Goal: Task Accomplishment & Management: Manage account settings

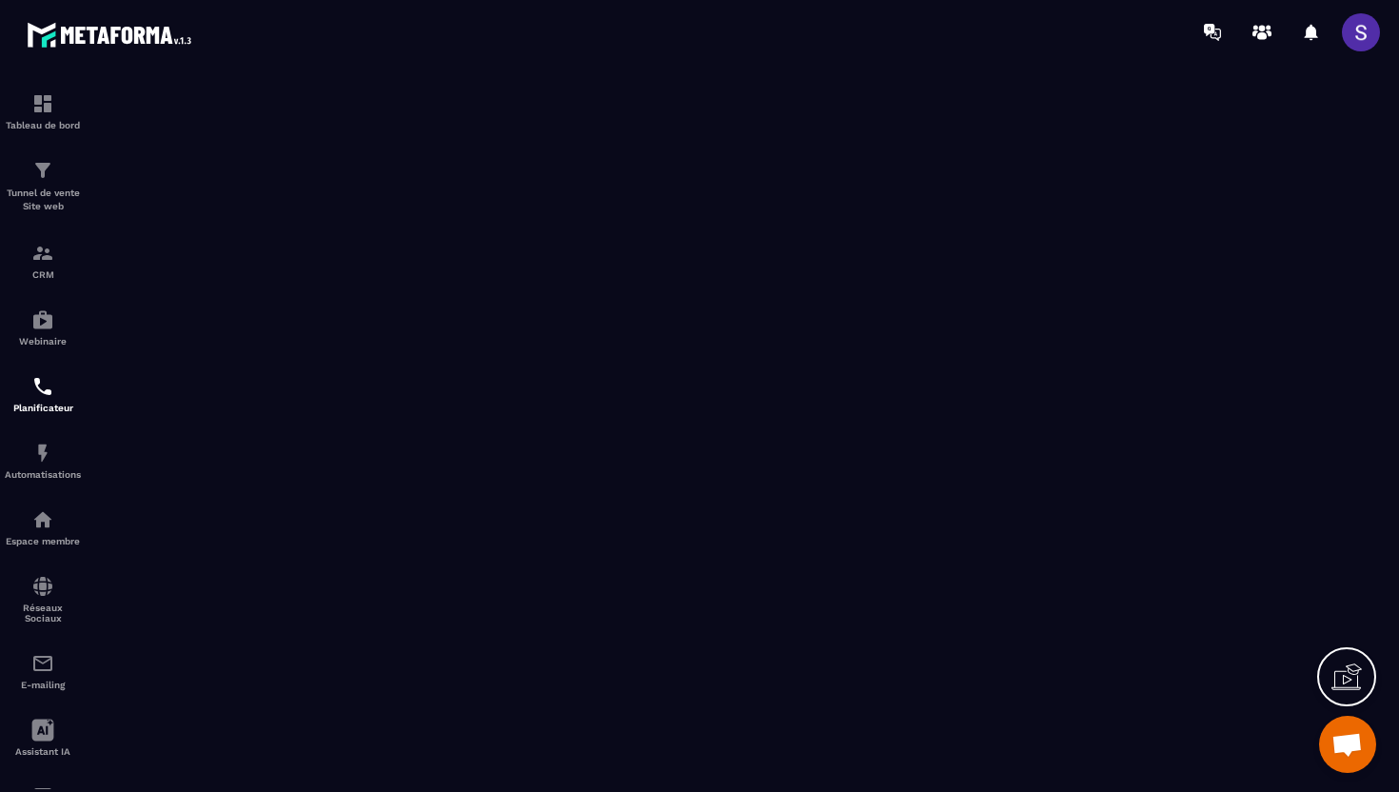
click at [40, 278] on p "CRM" at bounding box center [43, 274] width 76 height 10
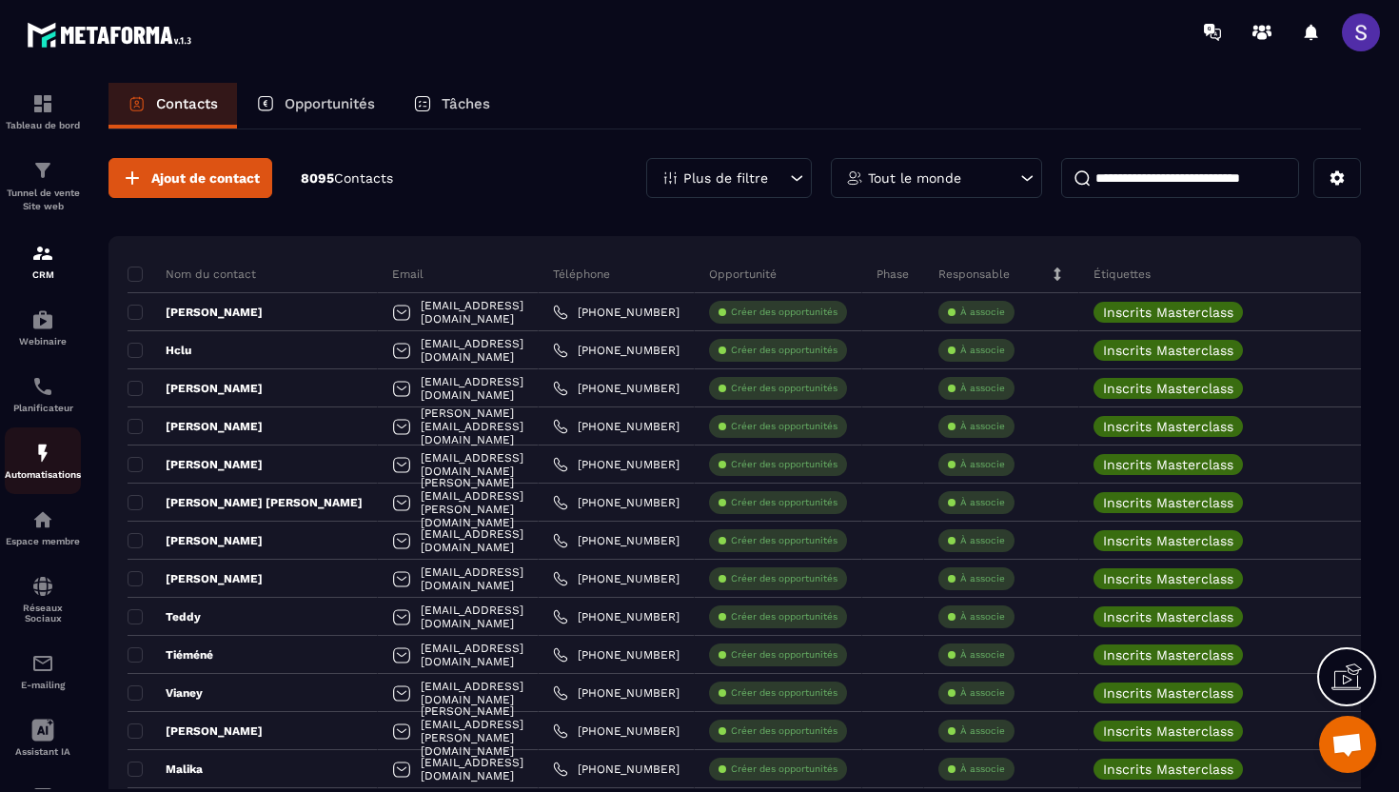
click at [32, 471] on div "Automatisations" at bounding box center [43, 461] width 76 height 38
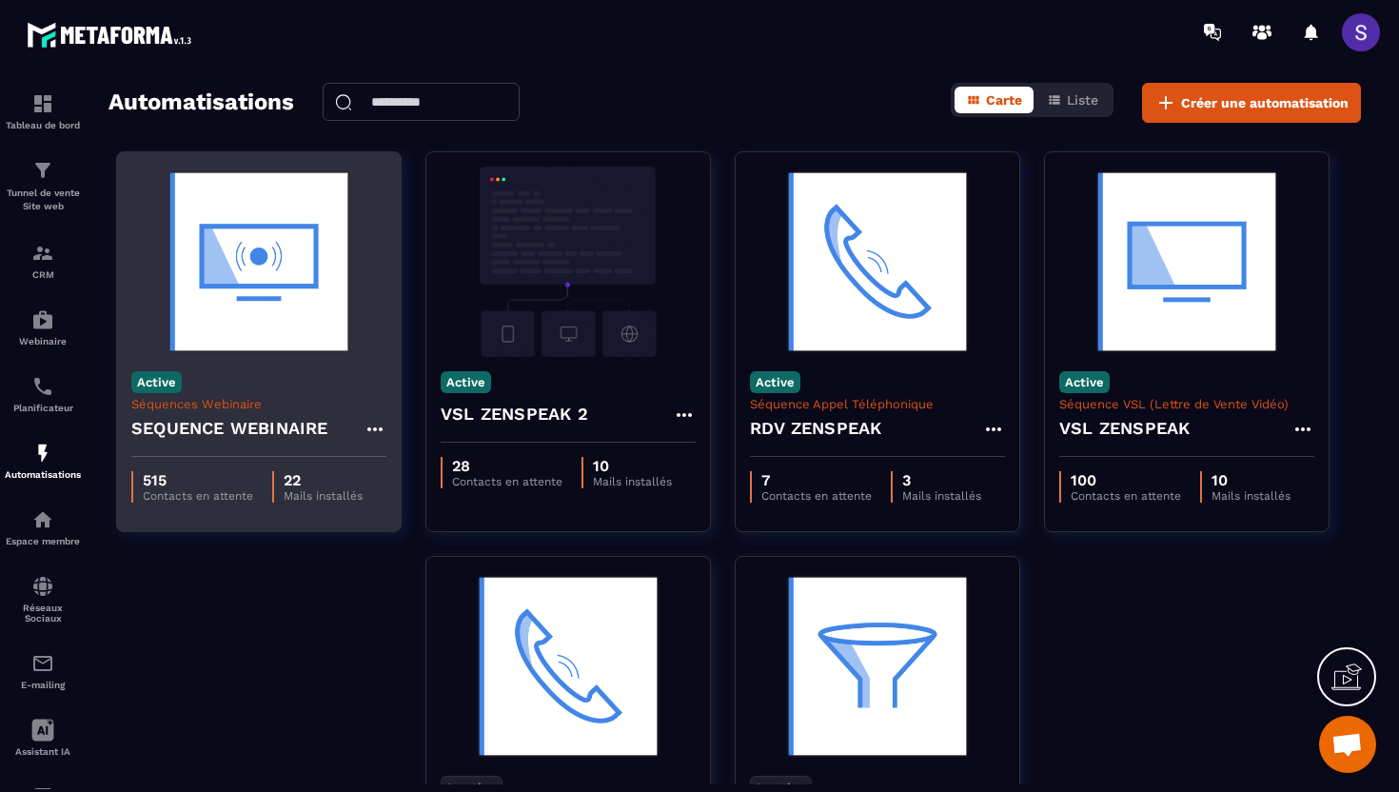
click at [257, 416] on h4 "SEQUENCE WEBINAIRE" at bounding box center [229, 428] width 197 height 27
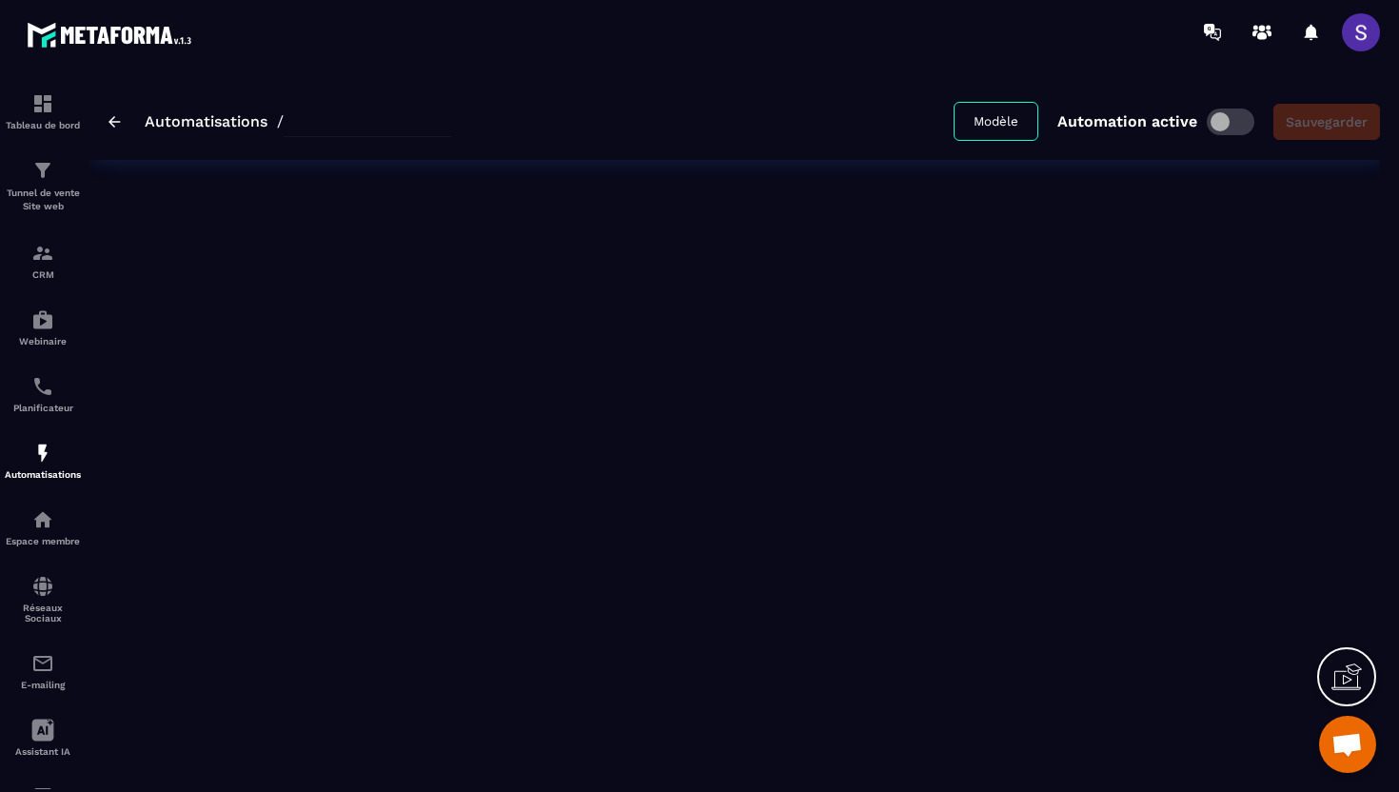
type input "**********"
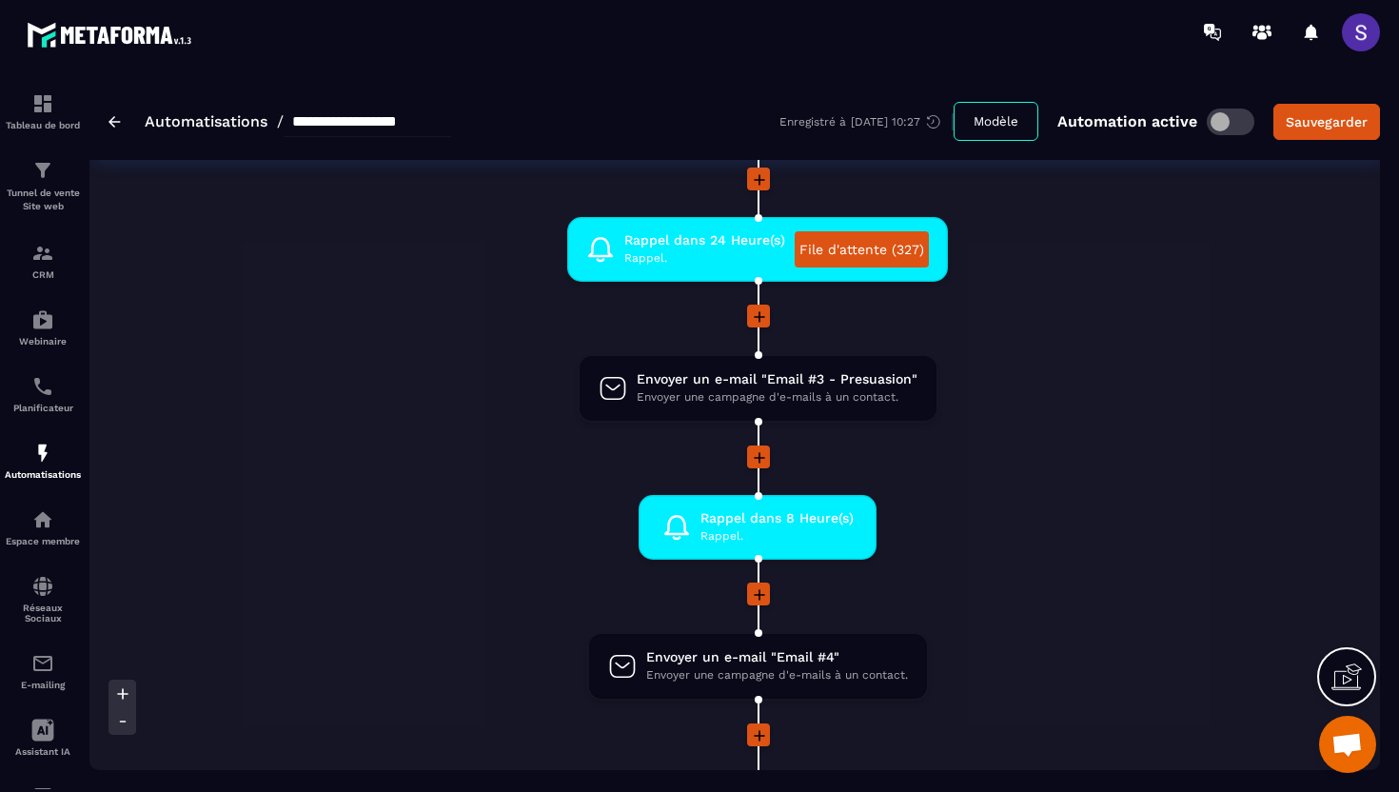
scroll to position [890, 0]
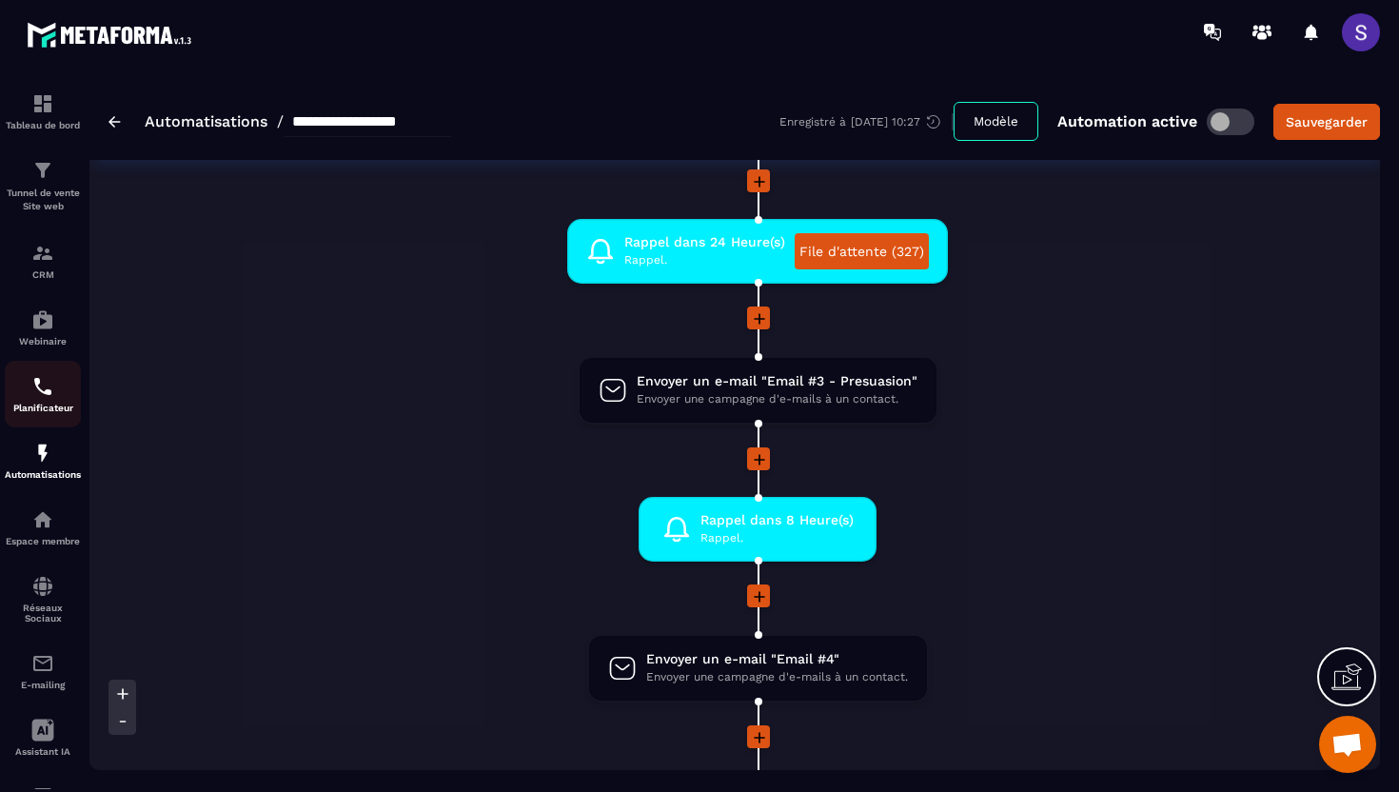
click at [39, 398] on img at bounding box center [42, 386] width 23 height 23
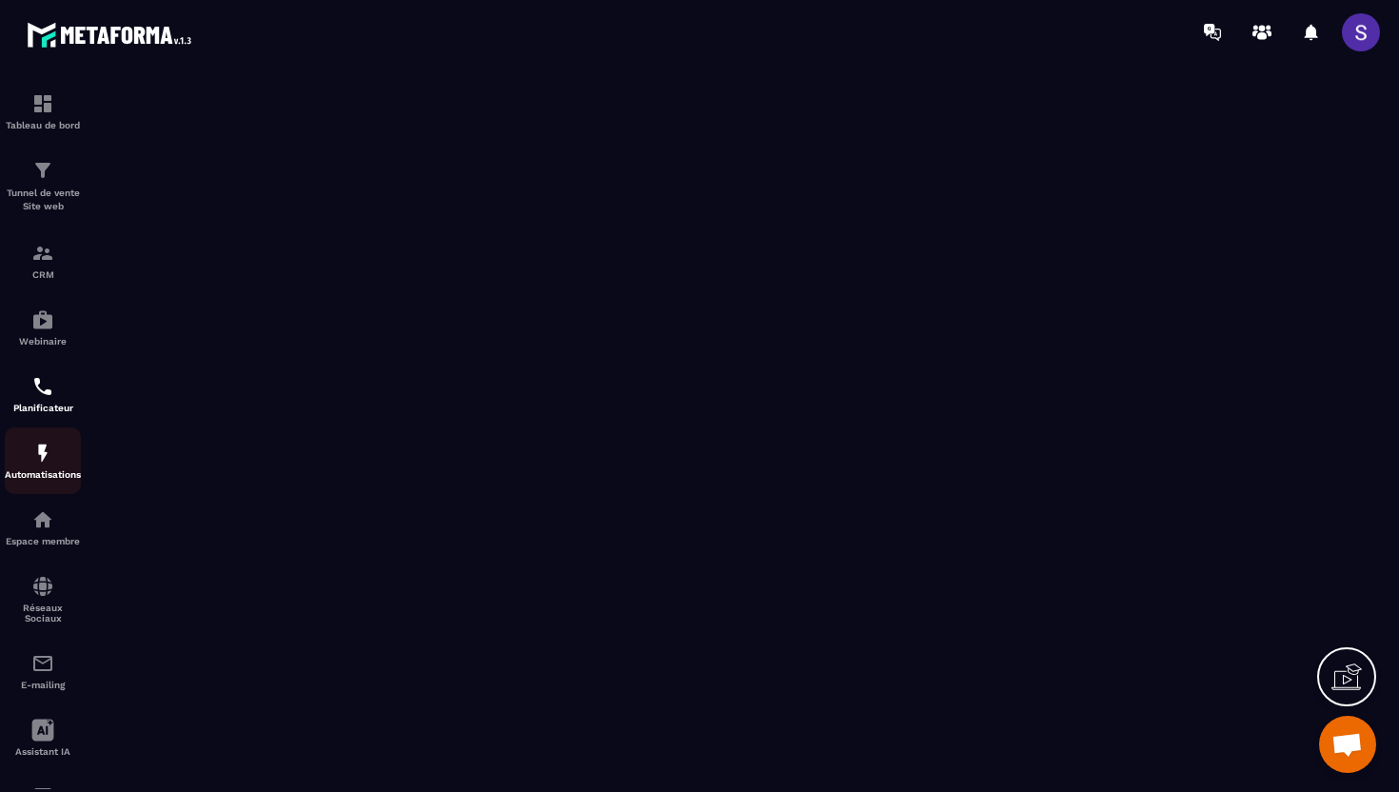
click at [43, 463] on img at bounding box center [42, 453] width 23 height 23
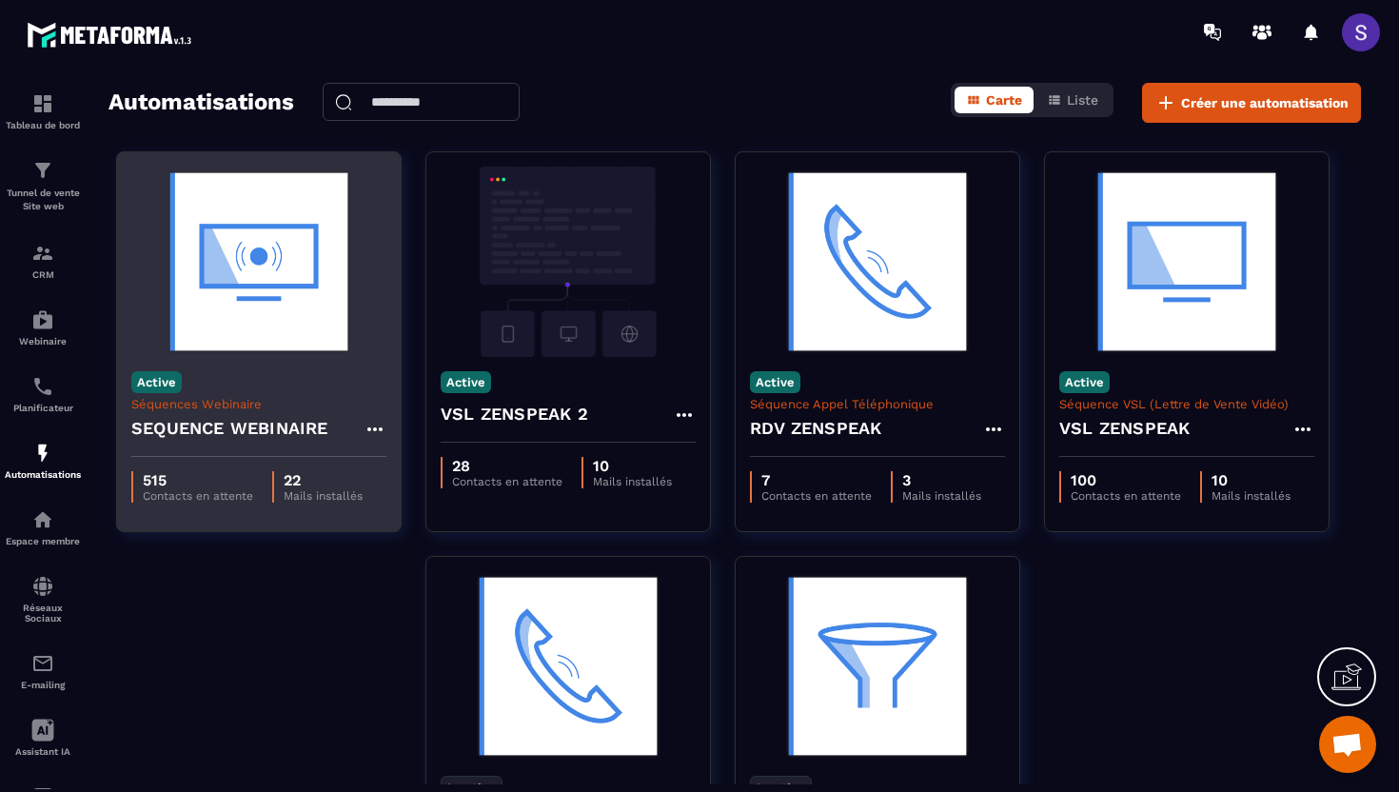
click at [306, 363] on div "Active Séquences Webinaire SEQUENCE WEBINAIRE" at bounding box center [259, 407] width 284 height 100
click at [285, 307] on img at bounding box center [258, 262] width 255 height 190
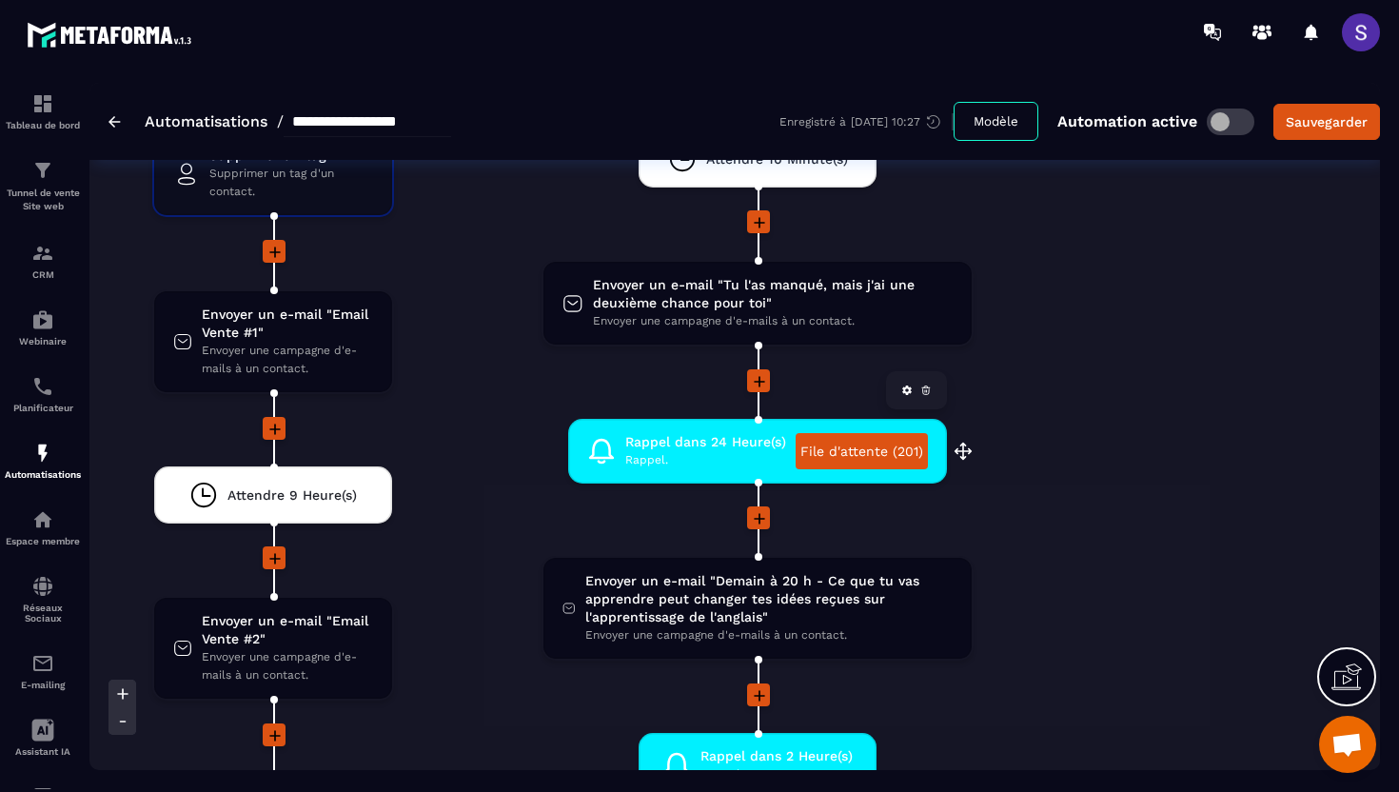
scroll to position [3845, 0]
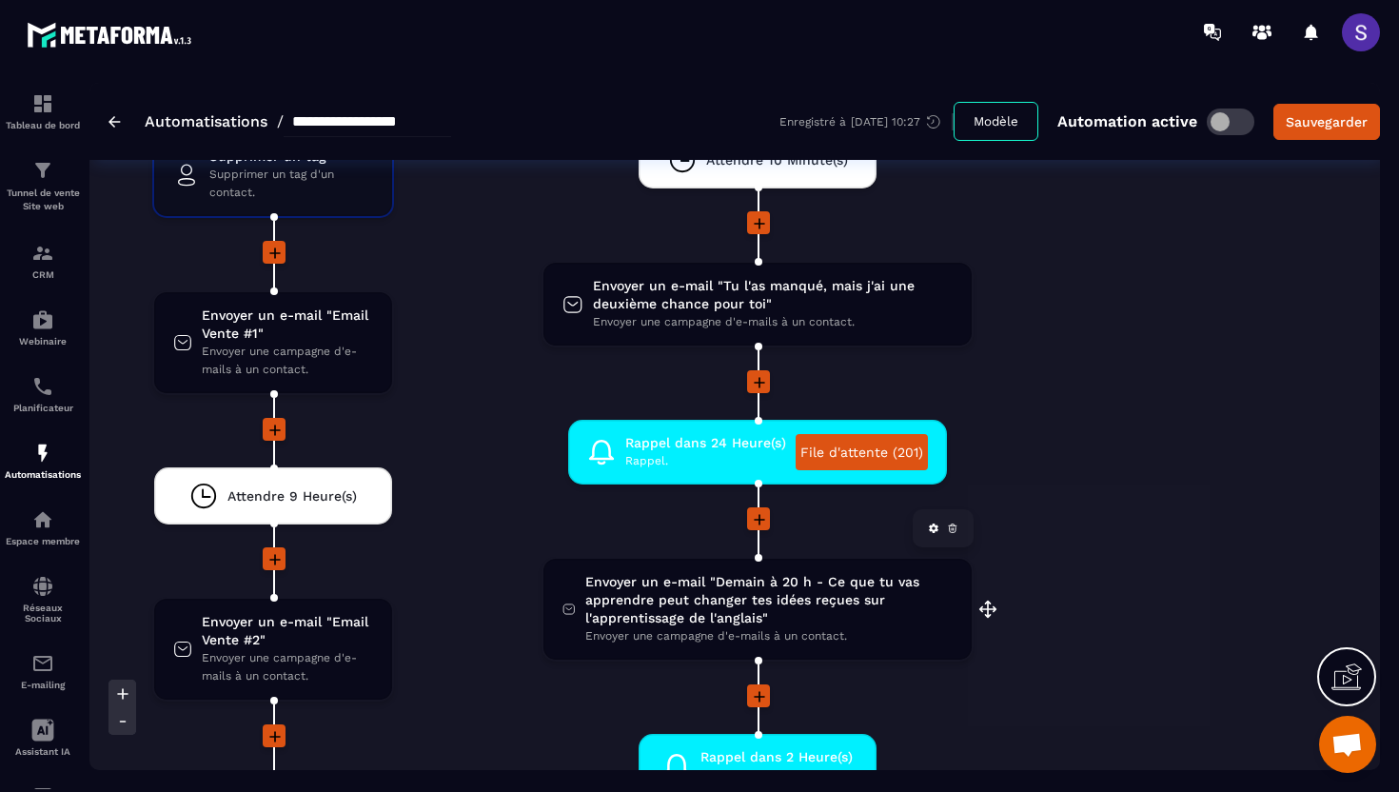
click at [723, 613] on span "Envoyer un e-mail "Demain à 20 h - Ce que tu vas apprendre peut changer tes idé…" at bounding box center [768, 600] width 367 height 54
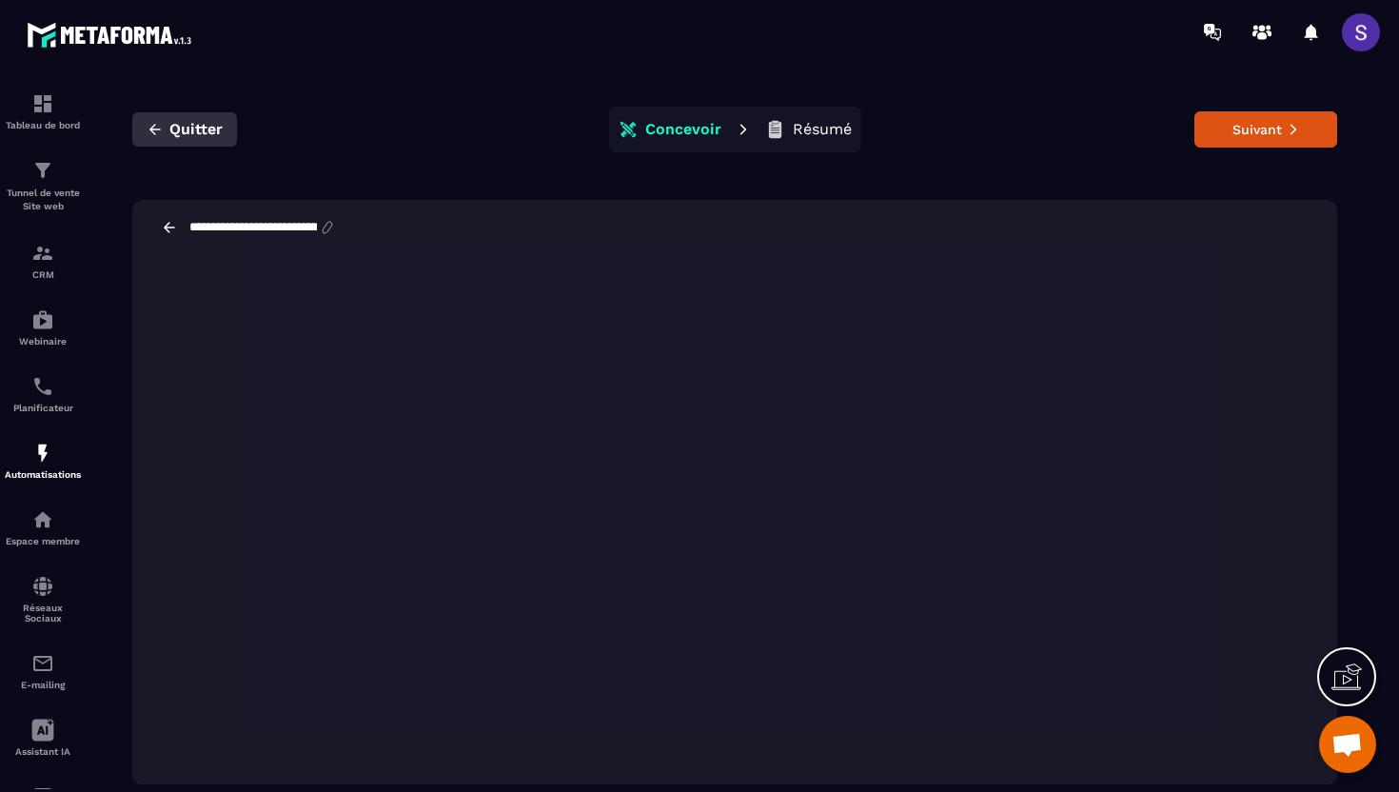
click at [164, 128] on button "Quitter" at bounding box center [184, 129] width 105 height 34
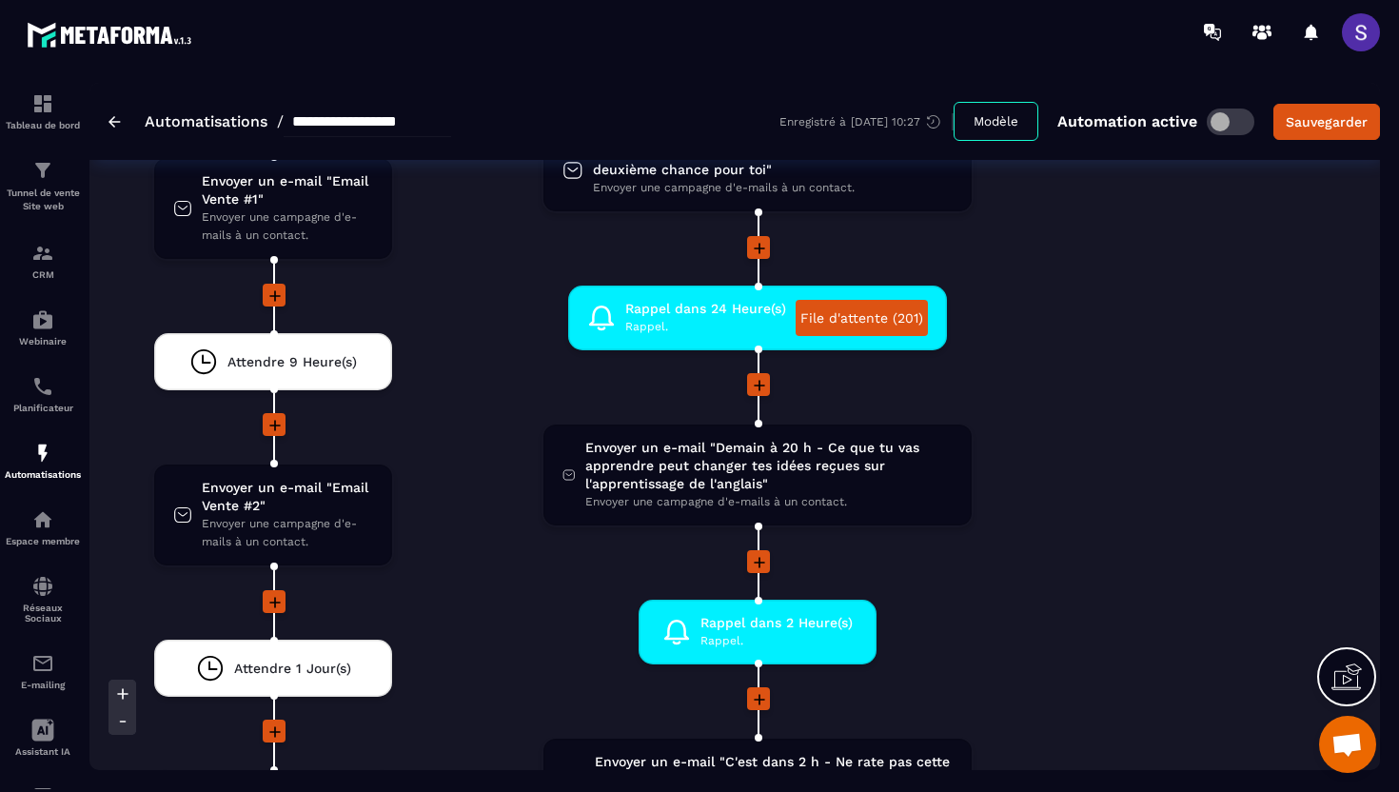
scroll to position [3816, 0]
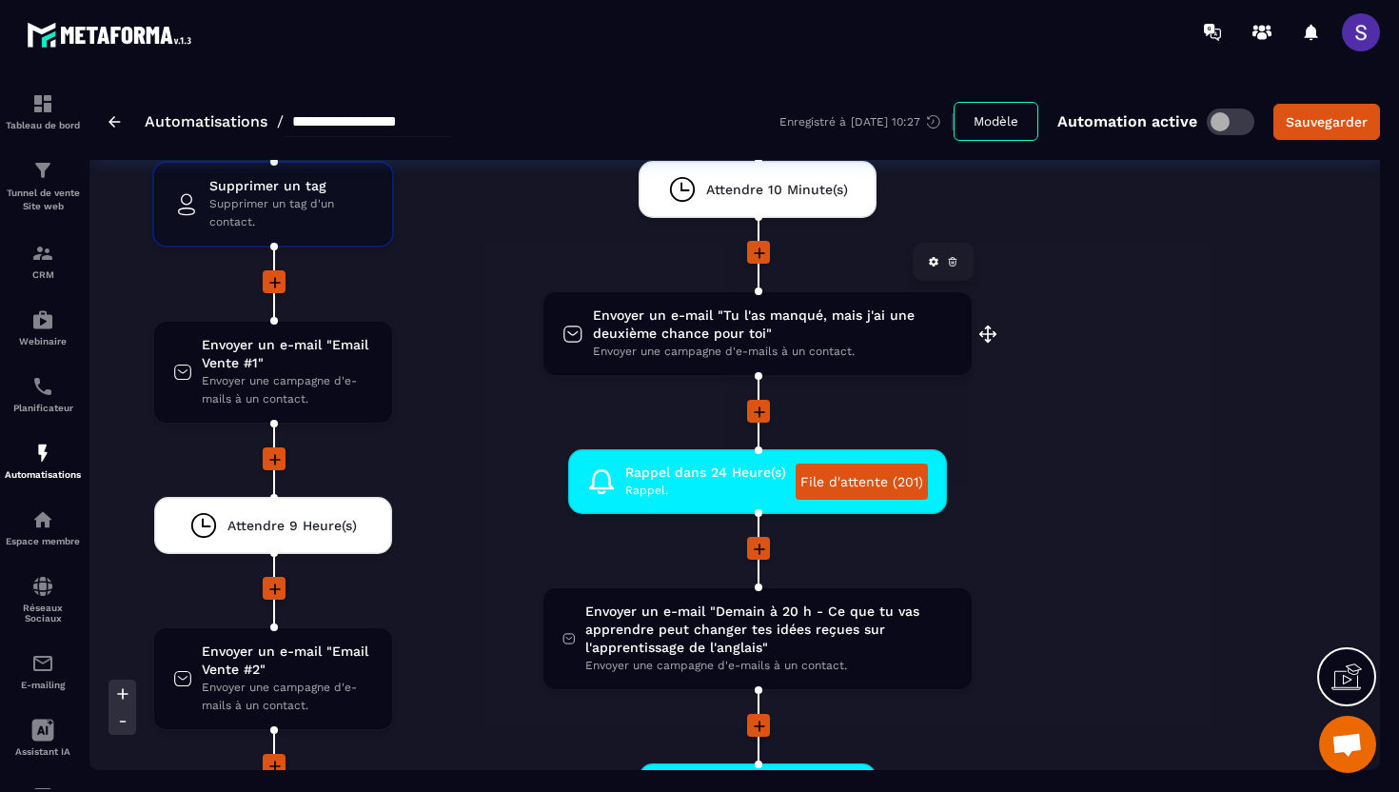
click at [715, 349] on span "Envoyer une campagne d'e-mails à un contact." at bounding box center [773, 352] width 360 height 18
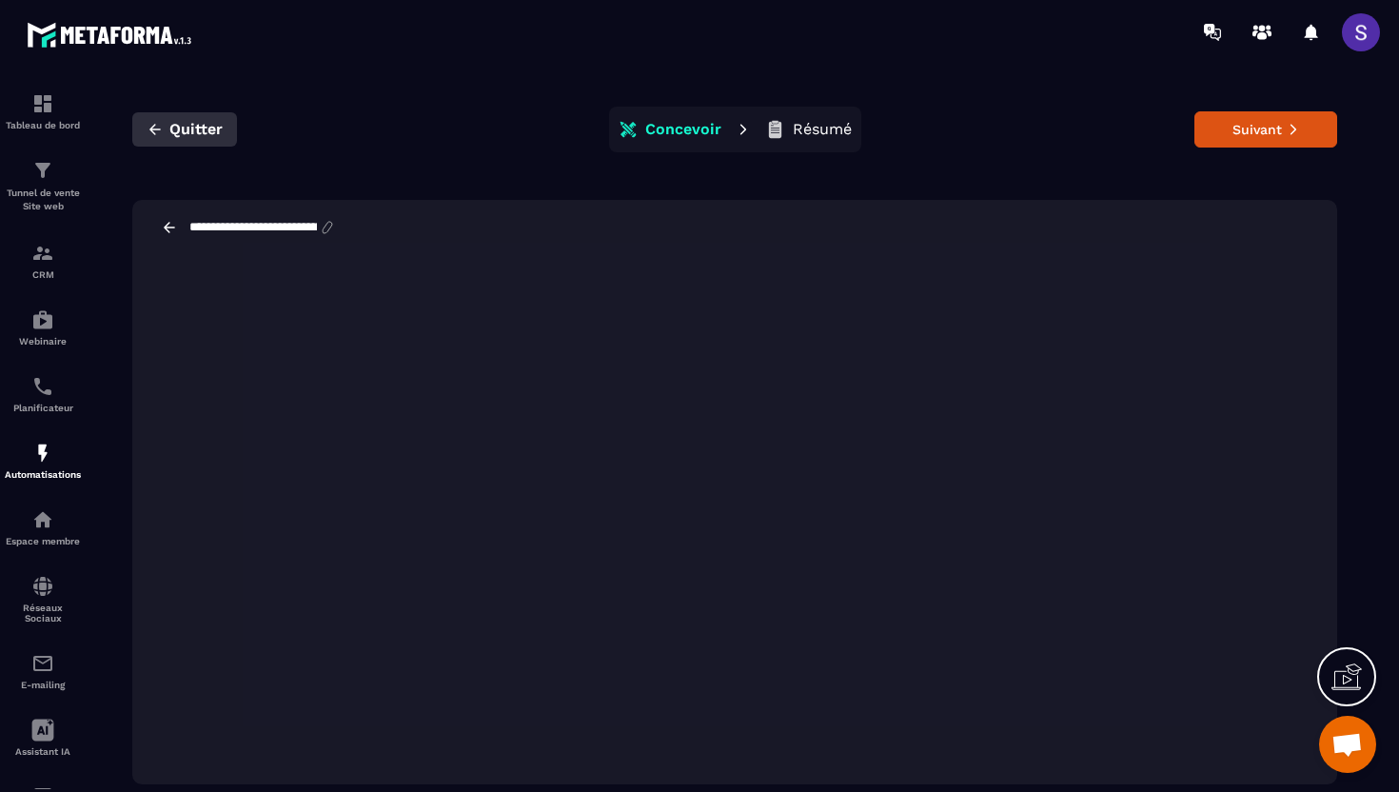
click at [161, 133] on icon "button" at bounding box center [155, 129] width 17 height 17
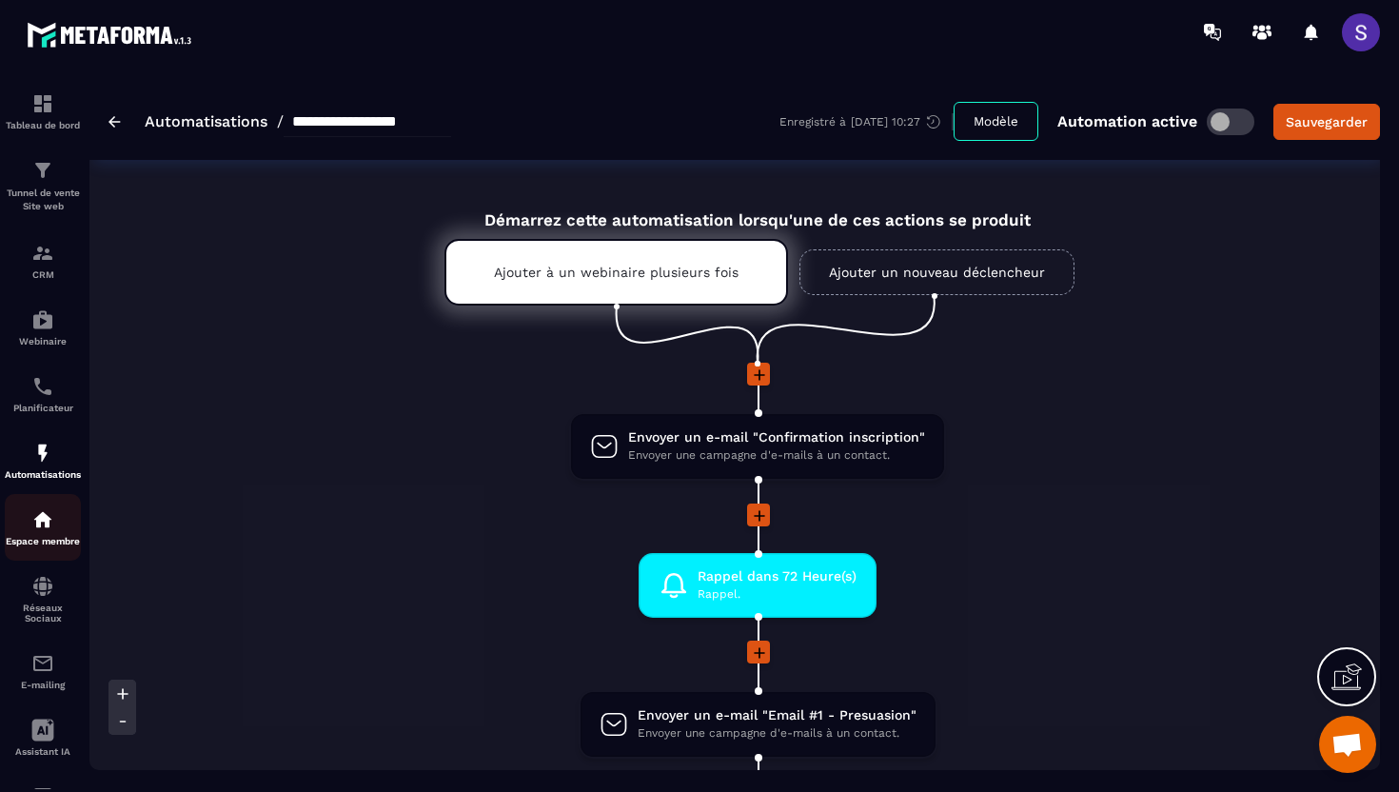
click at [53, 531] on img at bounding box center [42, 519] width 23 height 23
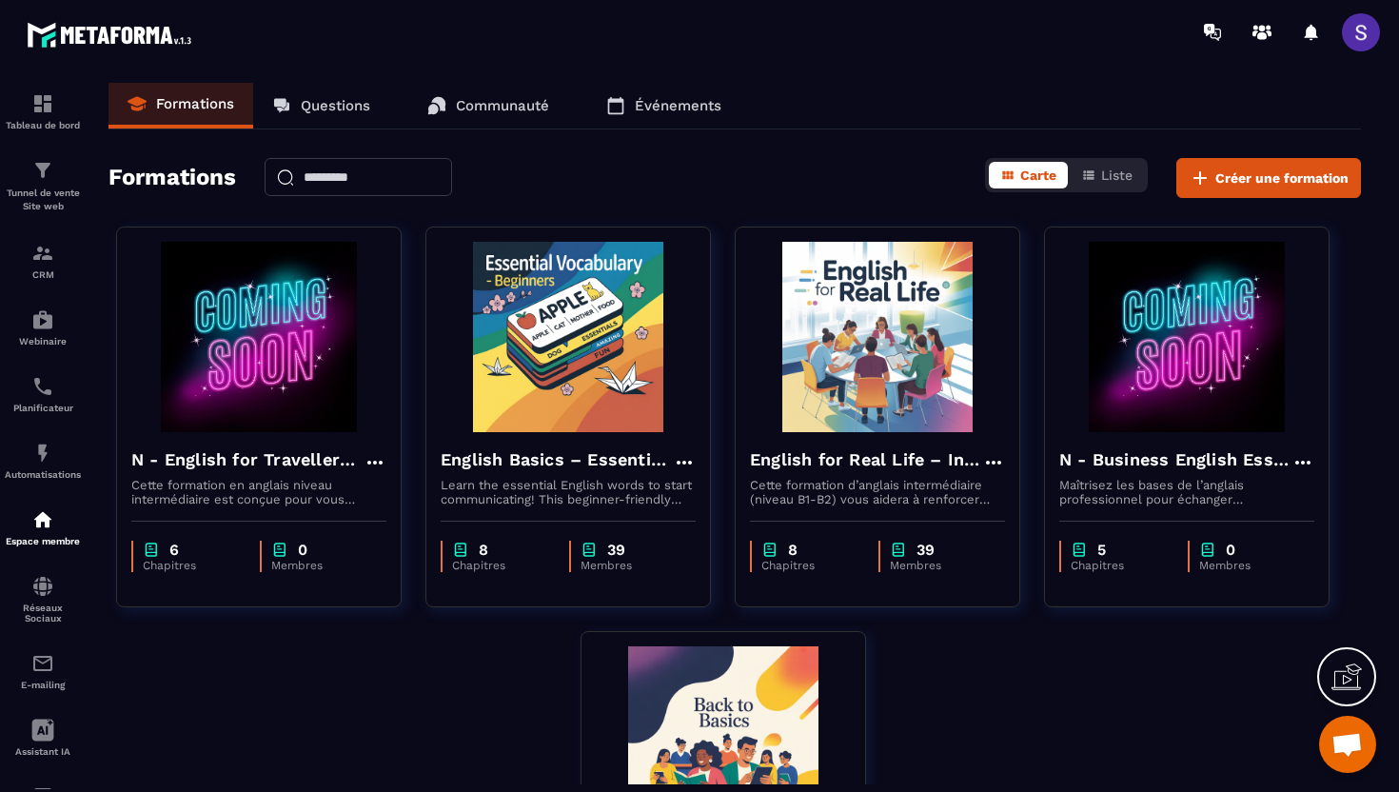
scroll to position [28, 0]
